Goal: Task Accomplishment & Management: Manage account settings

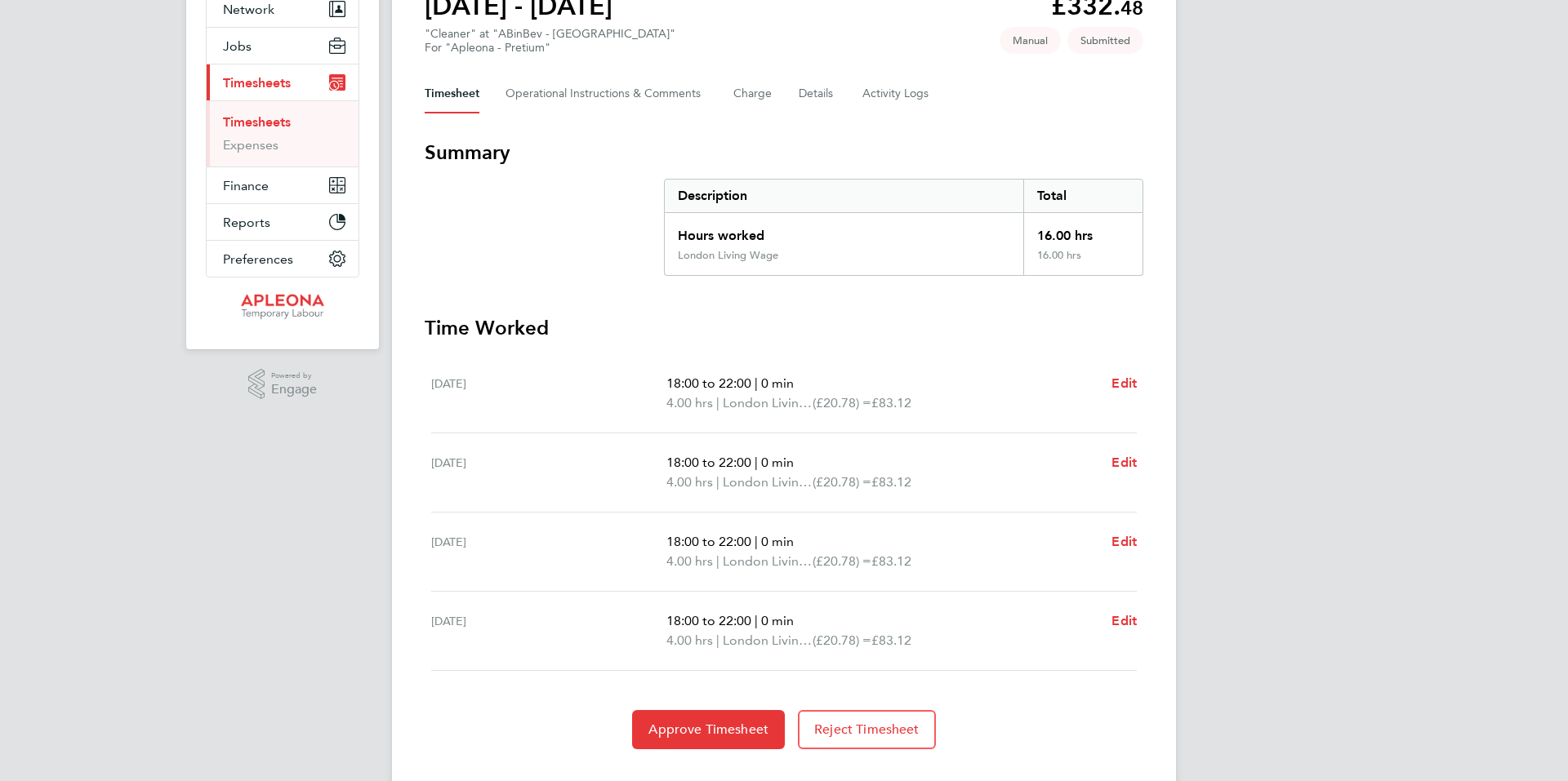
scroll to position [200, 0]
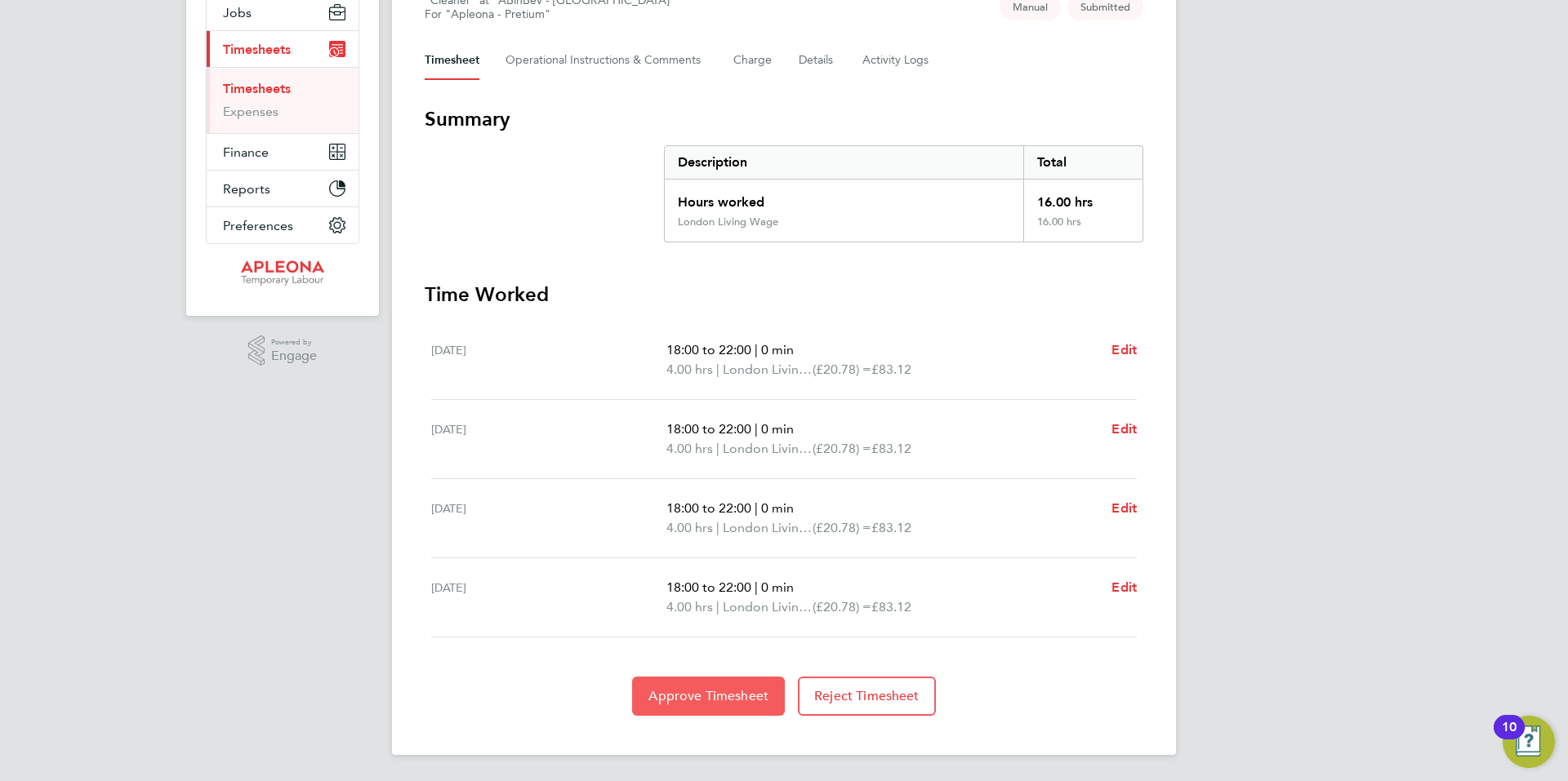
click at [707, 701] on span "Approve Timesheet" at bounding box center [708, 696] width 120 height 16
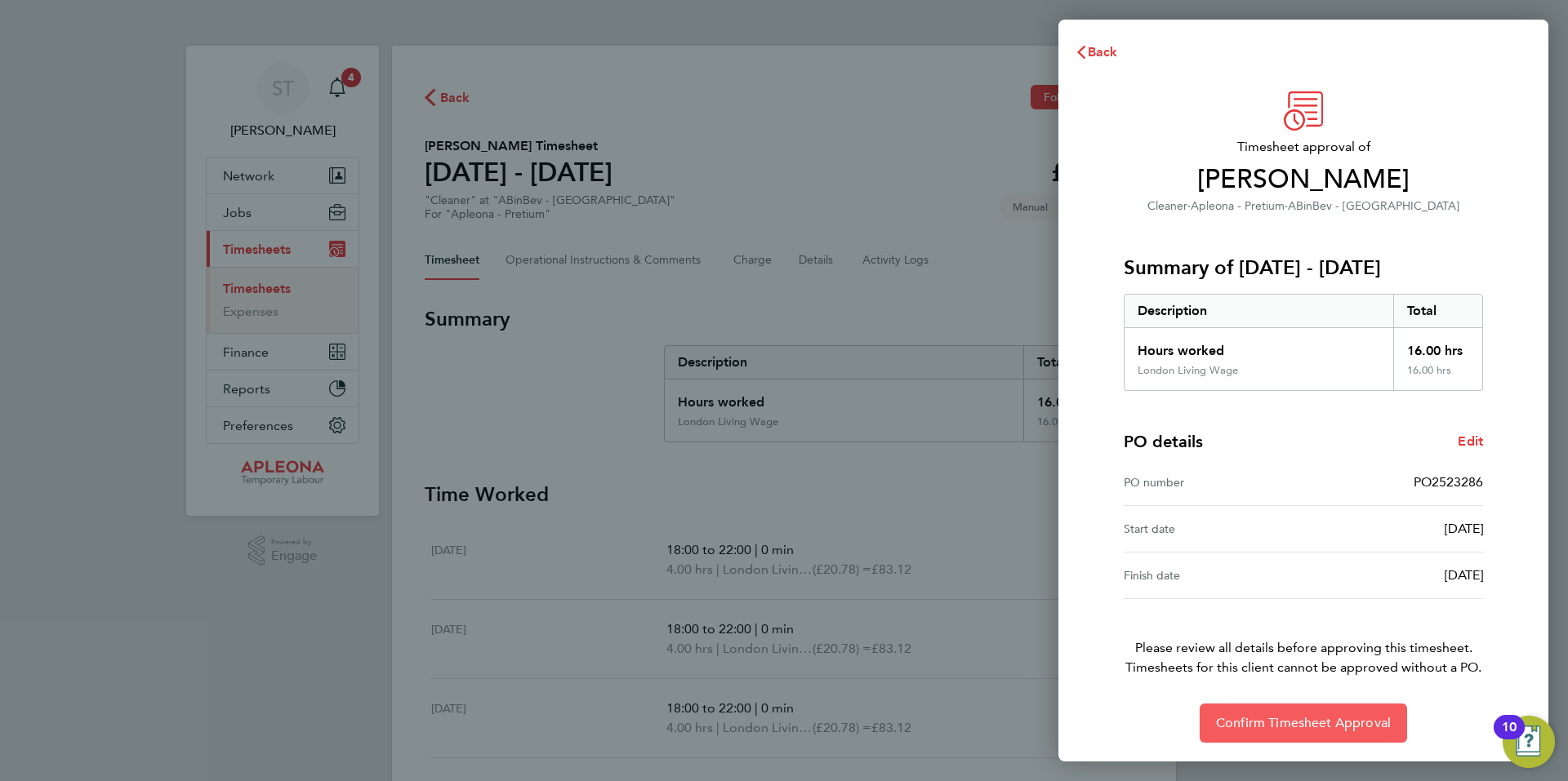
click at [1282, 722] on span "Confirm Timesheet Approval" at bounding box center [1304, 723] width 175 height 16
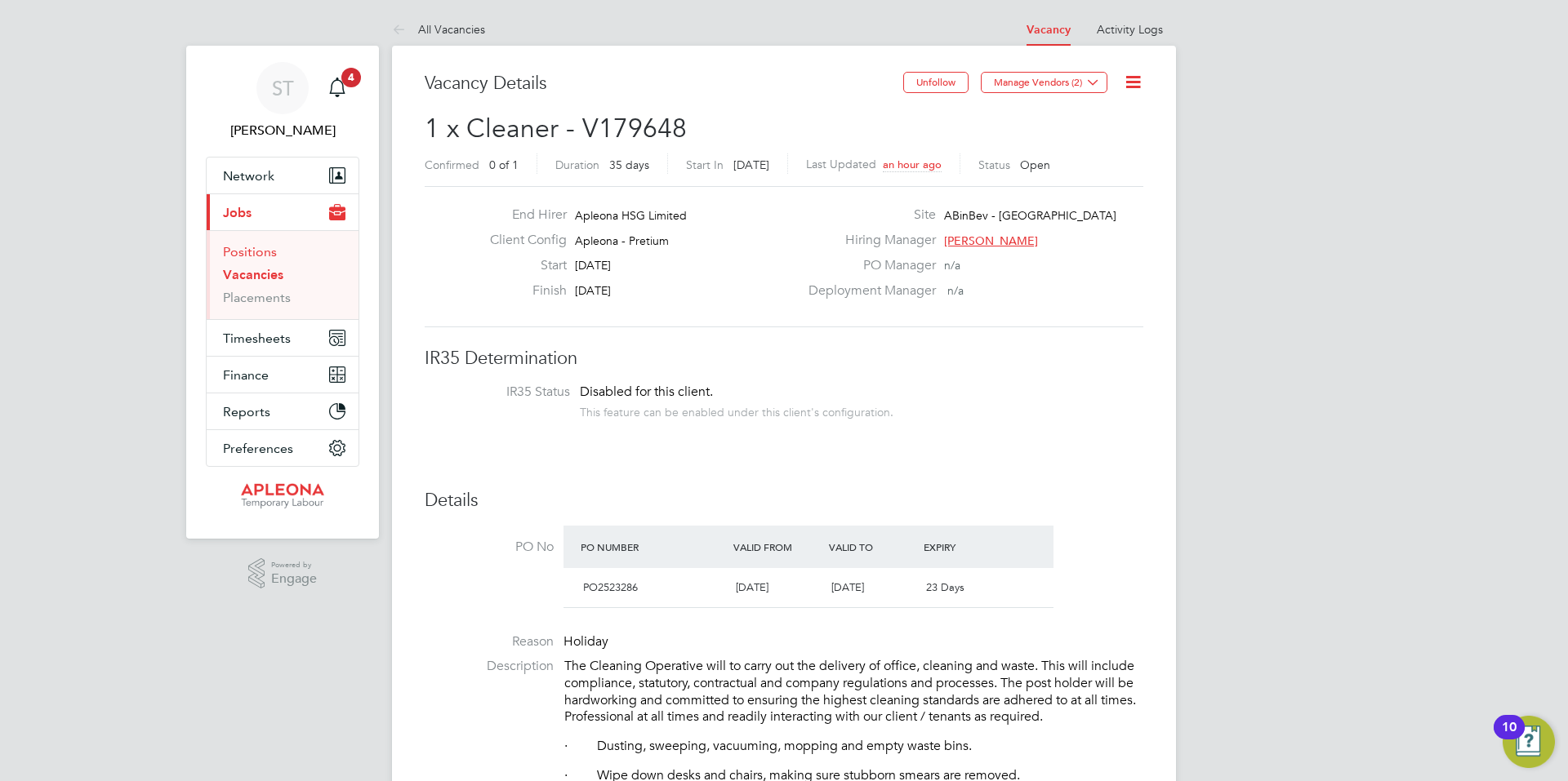
click at [256, 245] on link "Positions" at bounding box center [250, 252] width 54 height 15
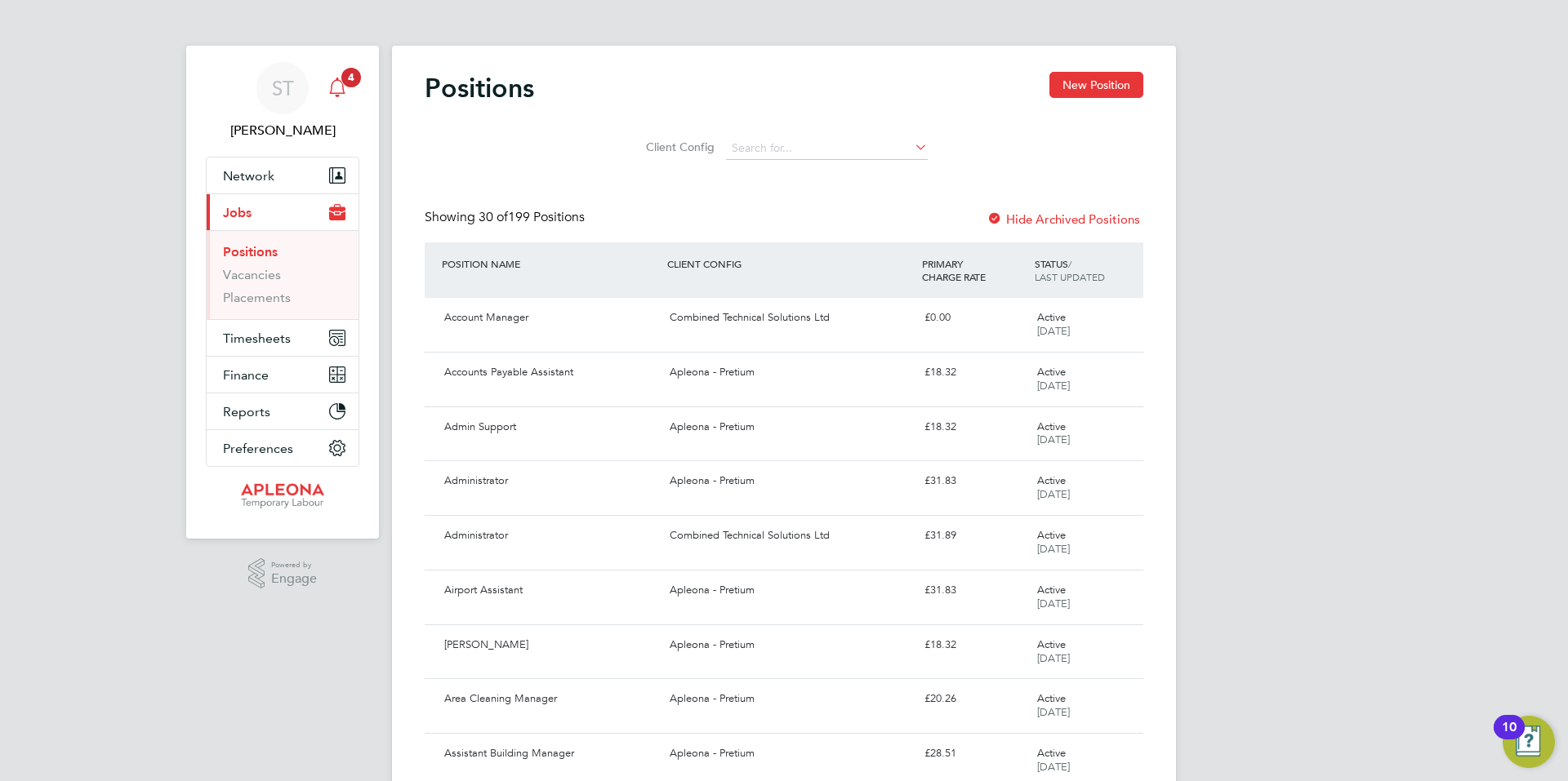
click at [346, 88] on icon "Main navigation" at bounding box center [337, 87] width 19 height 19
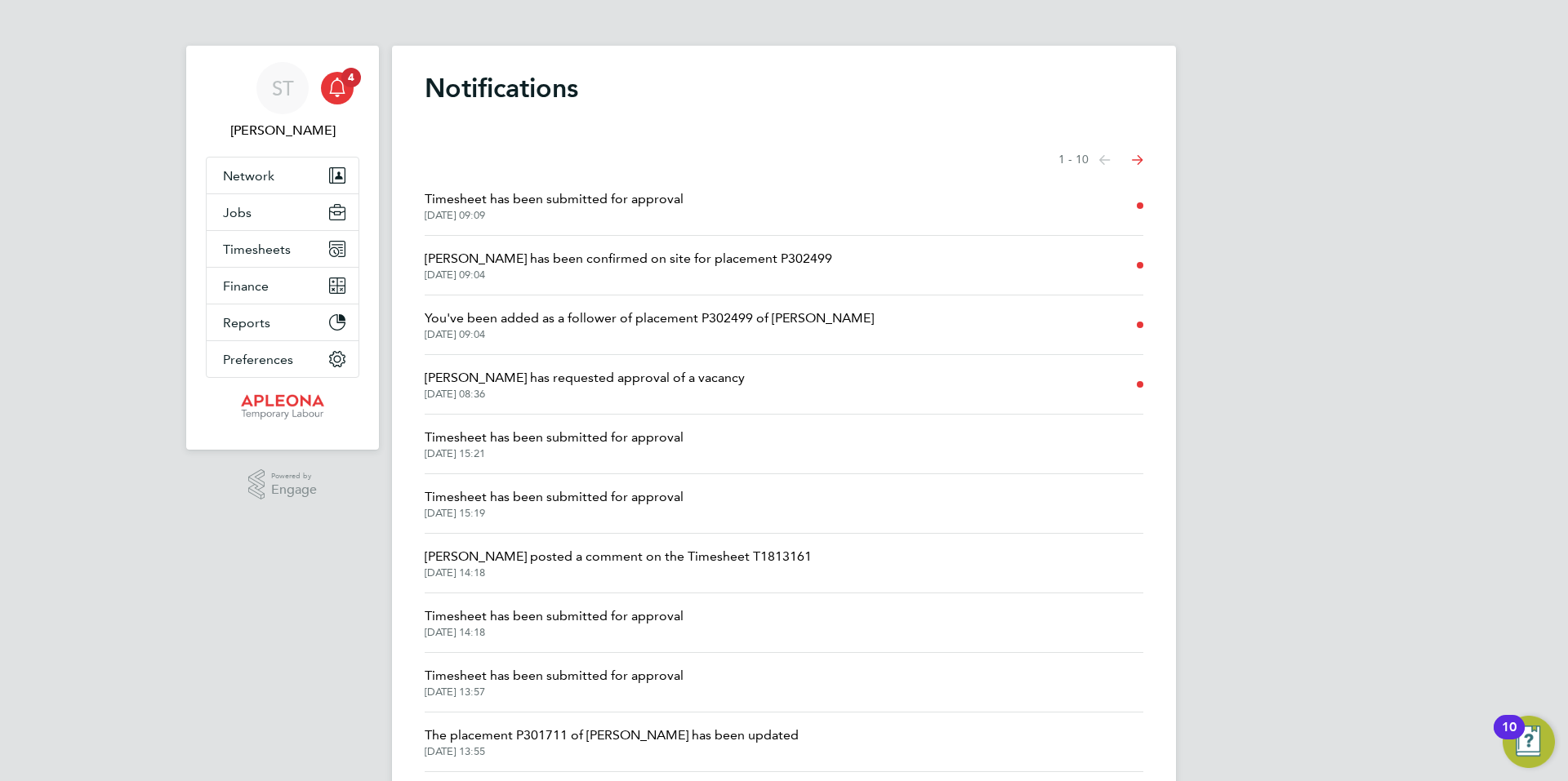
click at [611, 378] on span "Sean Treacy has requested approval of a vacancy" at bounding box center [584, 377] width 320 height 19
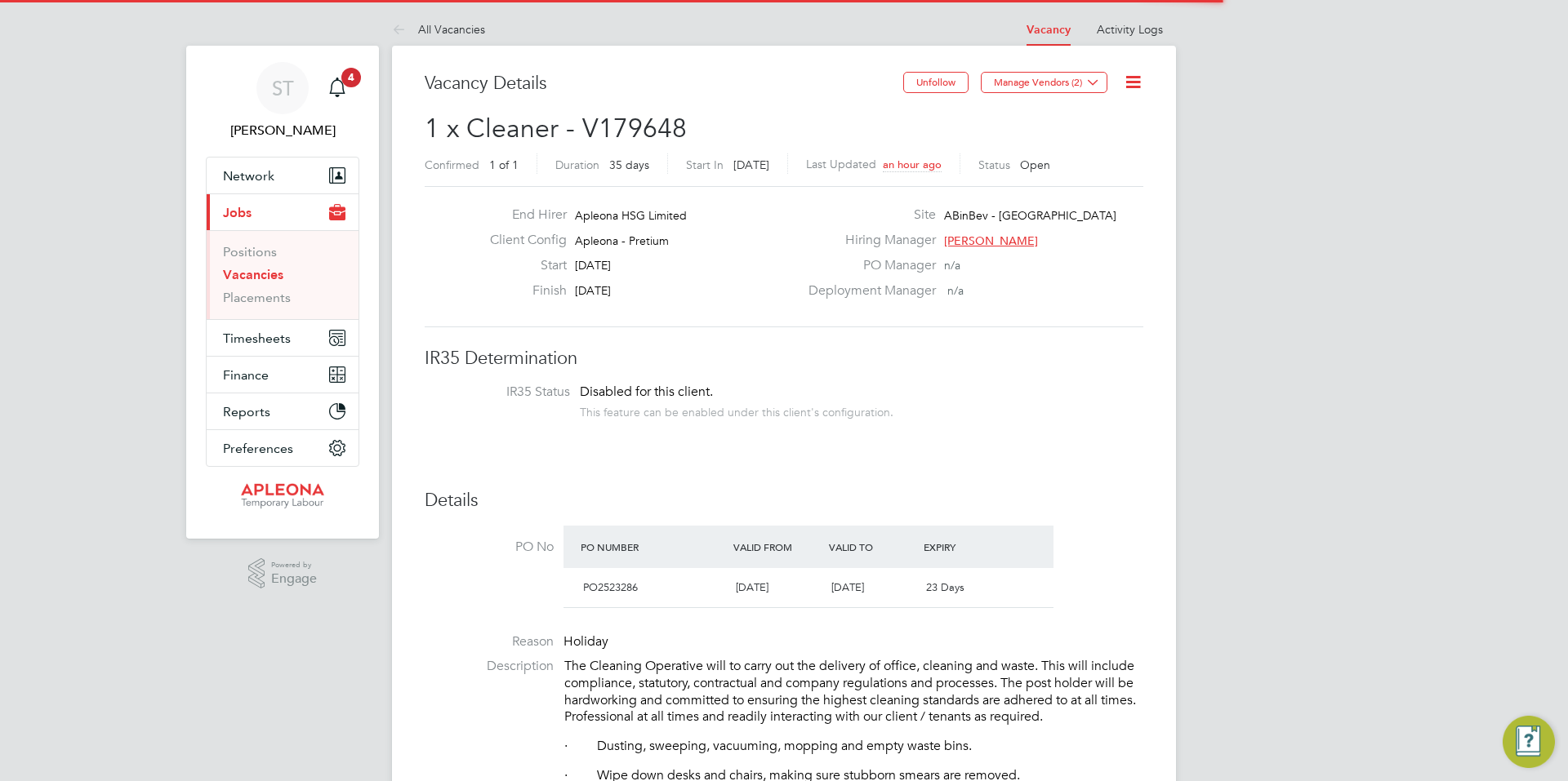
scroll to position [28, 153]
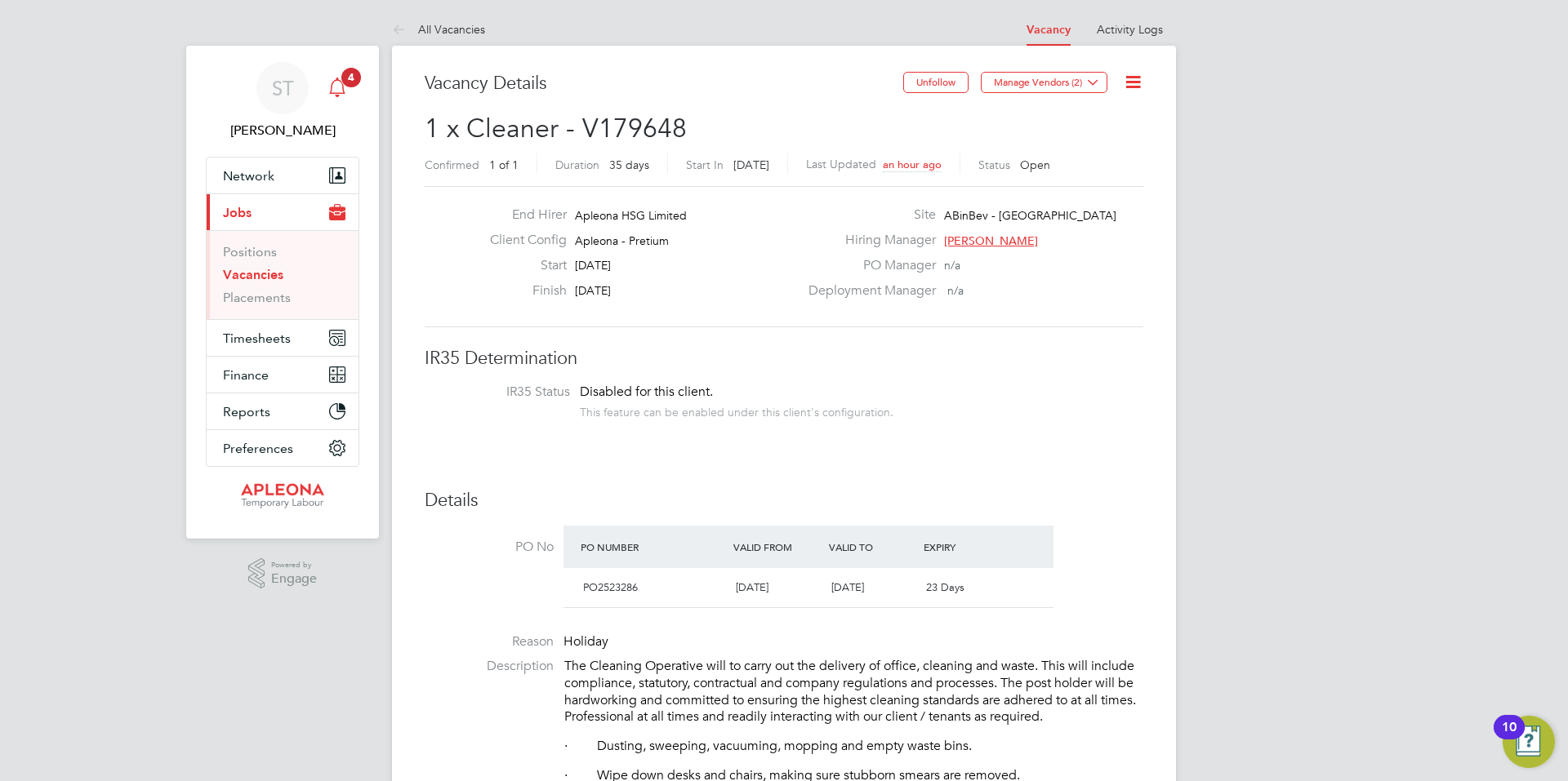
click at [334, 84] on icon "Main navigation" at bounding box center [337, 87] width 19 height 19
